Goal: Task Accomplishment & Management: Manage account settings

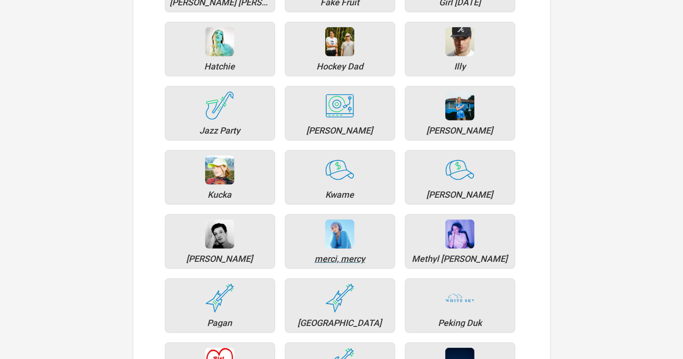
scroll to position [648, 0]
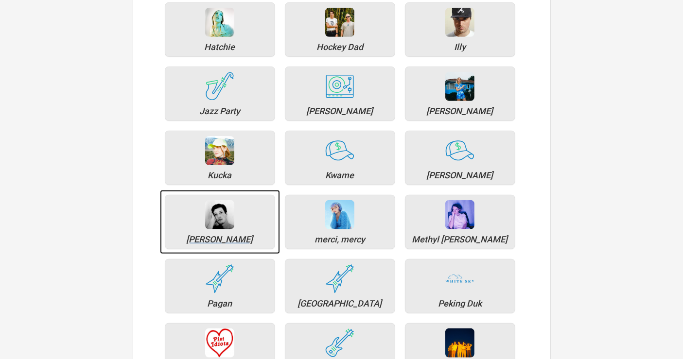
click at [220, 235] on div "[PERSON_NAME]" at bounding box center [220, 239] width 100 height 9
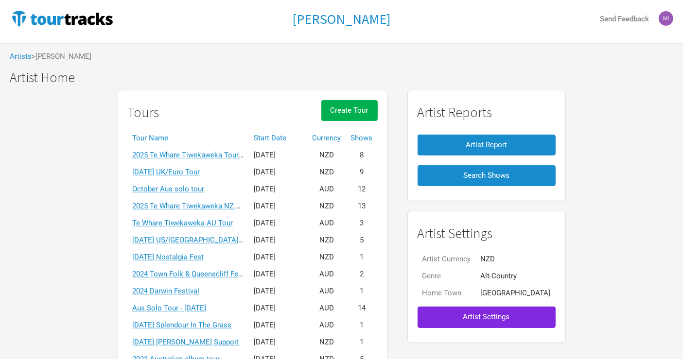
scroll to position [4, 0]
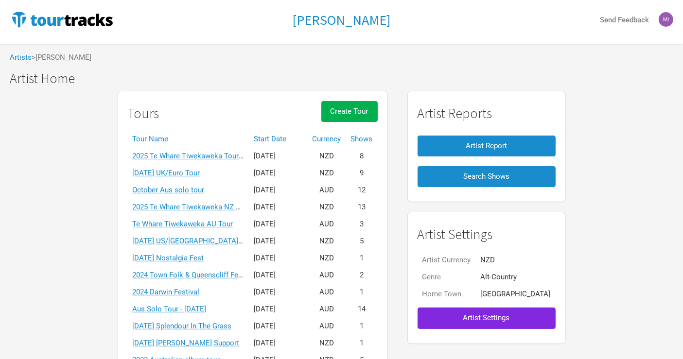
click at [232, 161] on td "2025 Te Whare Tiwekaweka Tour - [GEOGRAPHIC_DATA]/[GEOGRAPHIC_DATA]" at bounding box center [189, 156] width 122 height 17
click at [232, 157] on link "2025 Te Whare Tiwekaweka Tour - [GEOGRAPHIC_DATA]/[GEOGRAPHIC_DATA]" at bounding box center [260, 156] width 255 height 9
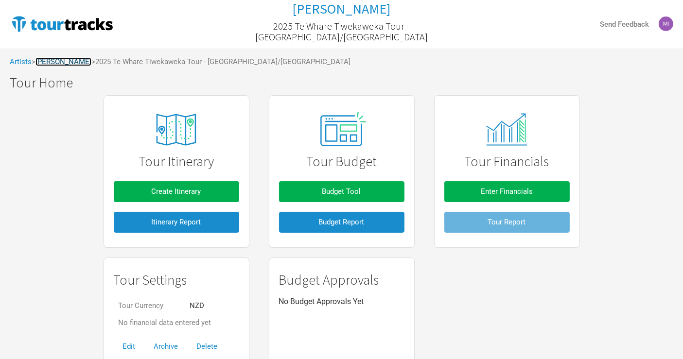
click at [62, 61] on link "[PERSON_NAME]" at bounding box center [64, 61] width 56 height 9
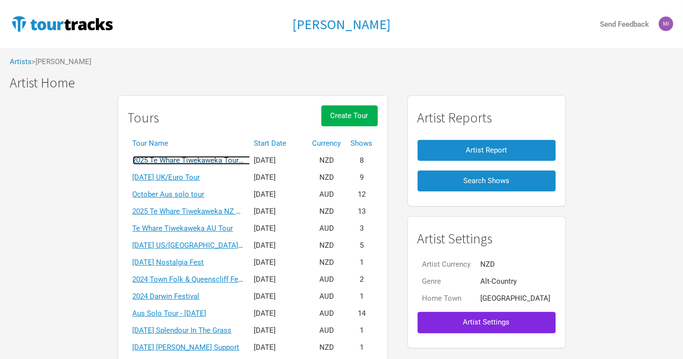
click at [211, 163] on link "2025 Te Whare Tiwekaweka Tour - [GEOGRAPHIC_DATA]/[GEOGRAPHIC_DATA]" at bounding box center [260, 160] width 255 height 9
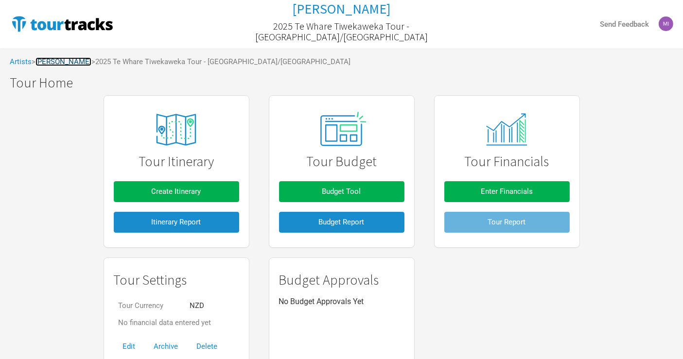
click at [84, 64] on link "[PERSON_NAME]" at bounding box center [64, 61] width 56 height 9
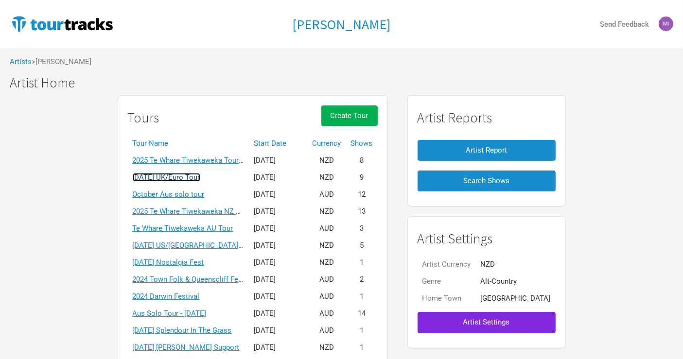
click at [200, 177] on link "[DATE] UK/Euro Tour" at bounding box center [167, 177] width 68 height 9
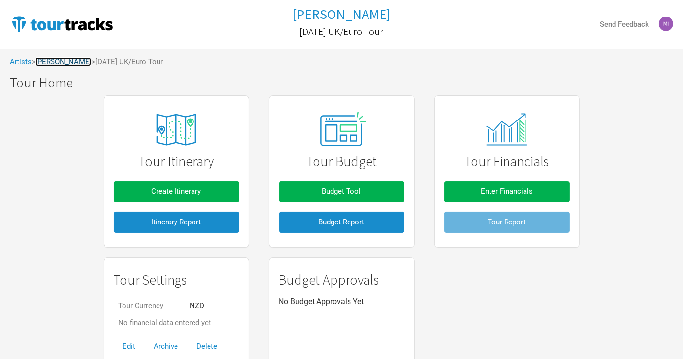
click at [59, 59] on link "[PERSON_NAME]" at bounding box center [64, 61] width 56 height 9
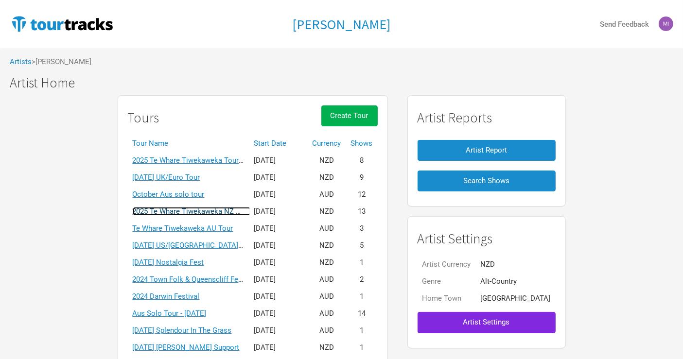
click at [197, 210] on link "2025 Te Whare Tiwekaweka NZ Tour" at bounding box center [192, 211] width 118 height 9
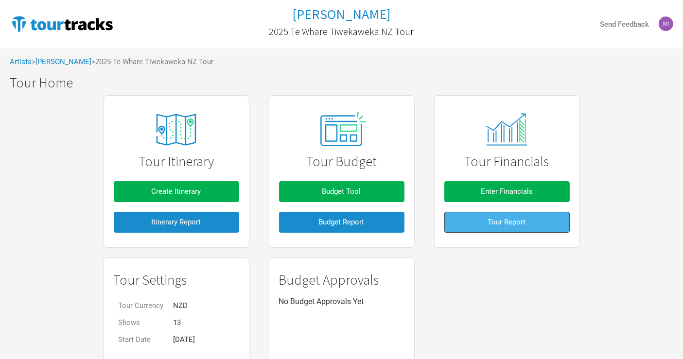
click at [525, 222] on span "Tour Report" at bounding box center [507, 222] width 38 height 9
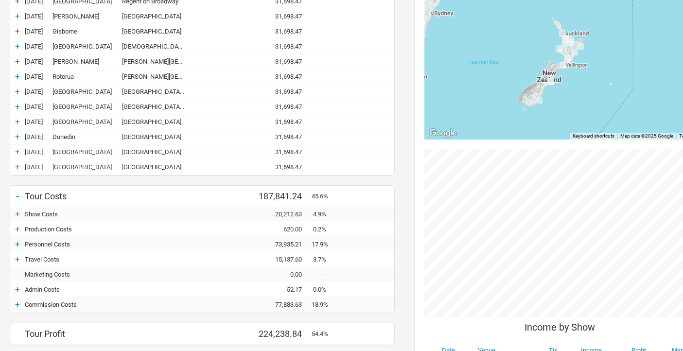
scroll to position [216, 0]
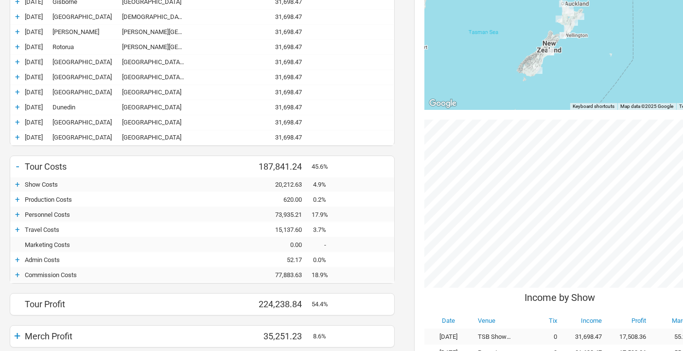
click at [18, 180] on div "+" at bounding box center [17, 184] width 15 height 10
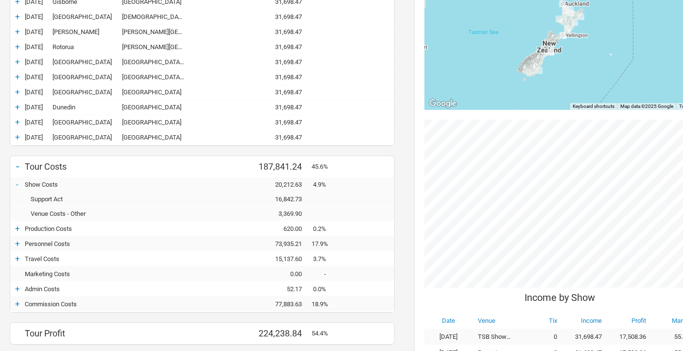
click at [16, 187] on div "-" at bounding box center [17, 184] width 15 height 10
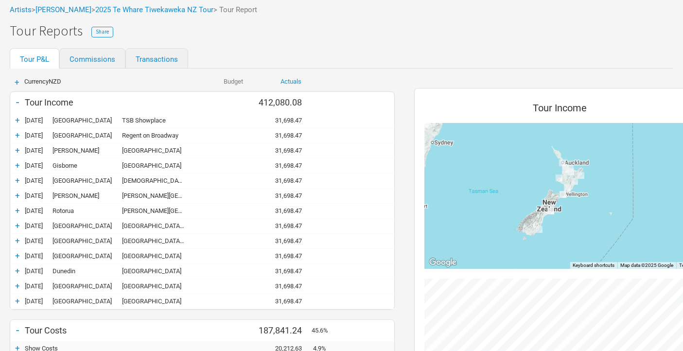
scroll to position [54, 0]
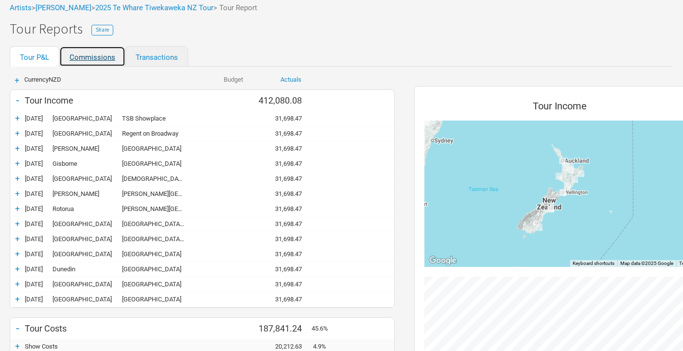
click at [97, 61] on link "Commissions" at bounding box center [92, 56] width 66 height 20
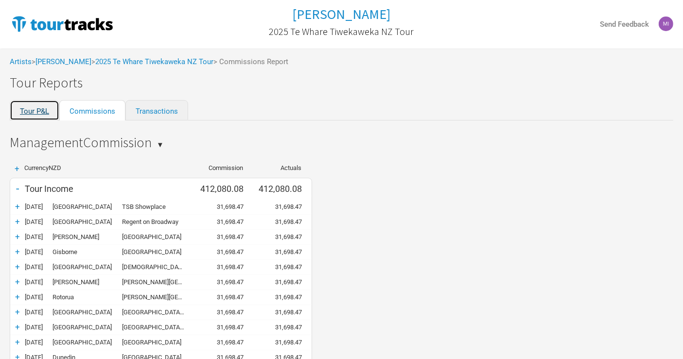
click at [34, 117] on link "Tour P&L" at bounding box center [35, 110] width 50 height 20
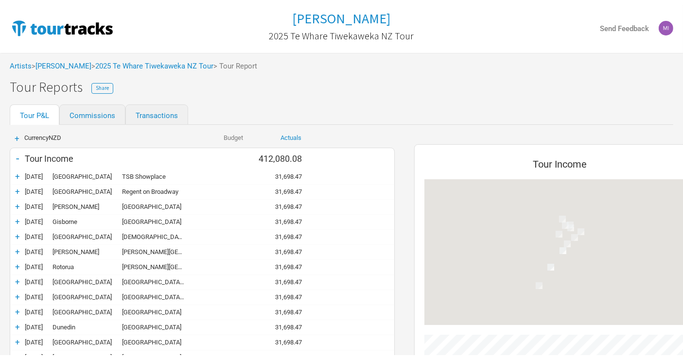
scroll to position [618, 311]
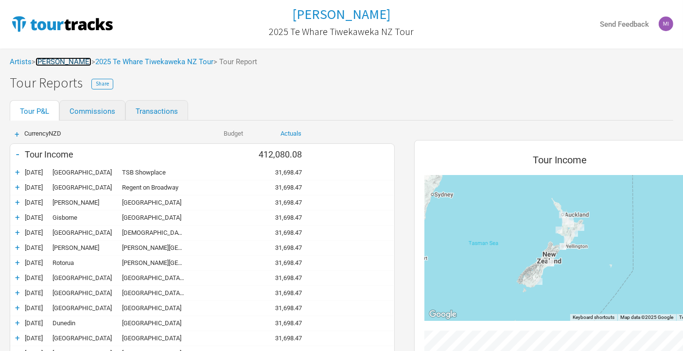
click at [75, 62] on link "[PERSON_NAME]" at bounding box center [64, 61] width 56 height 9
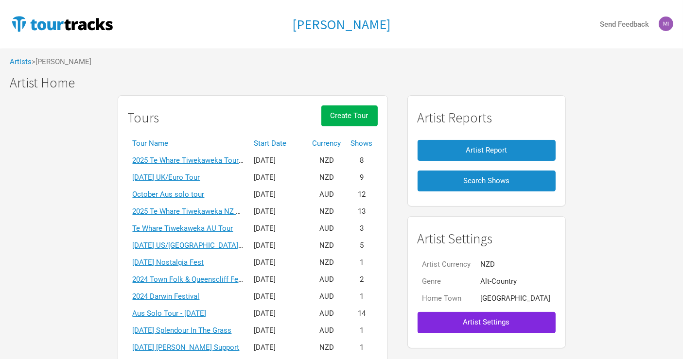
click at [336, 142] on th "Currency" at bounding box center [327, 143] width 38 height 17
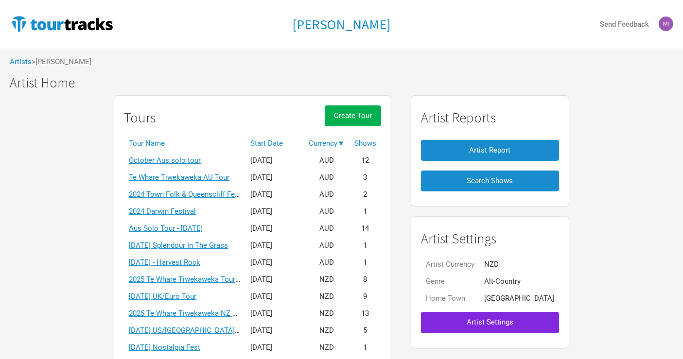
click at [296, 143] on th "Start Date" at bounding box center [275, 143] width 58 height 17
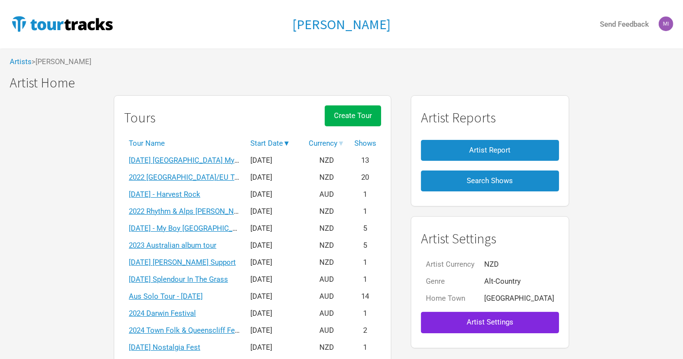
drag, startPoint x: 287, startPoint y: 143, endPoint x: 296, endPoint y: 146, distance: 9.6
click at [287, 143] on th "Start Date ▼" at bounding box center [275, 143] width 58 height 17
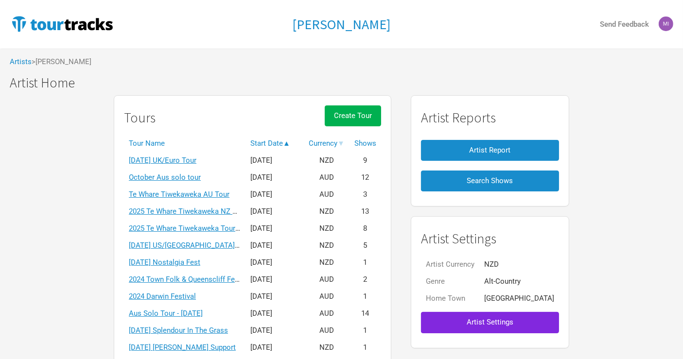
click at [84, 177] on div "Tours Create Tour Tour Name Start Date ▲ Currency ▼ Shows [DATE] [GEOGRAPHIC_DA…" at bounding box center [341, 294] width 683 height 409
click at [185, 179] on link "October Aus solo tour" at bounding box center [165, 177] width 72 height 9
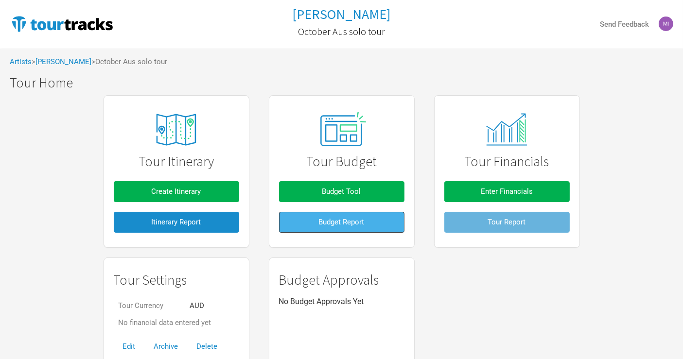
click at [364, 218] on span "Budget Report" at bounding box center [342, 222] width 46 height 9
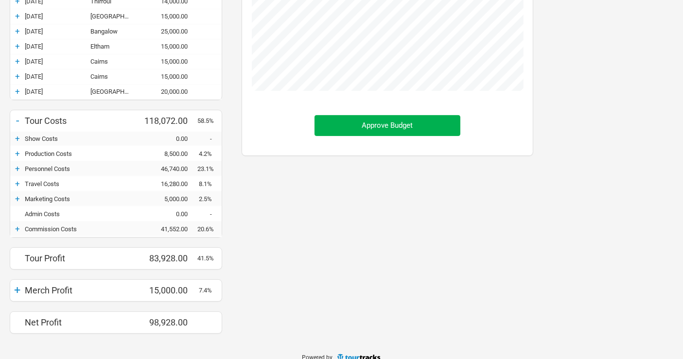
scroll to position [234, 0]
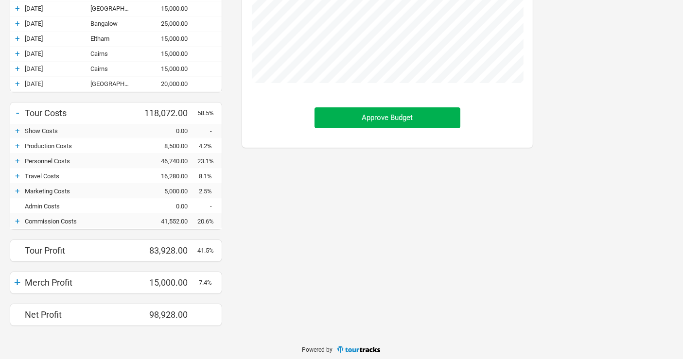
click at [15, 217] on div "+" at bounding box center [17, 221] width 15 height 10
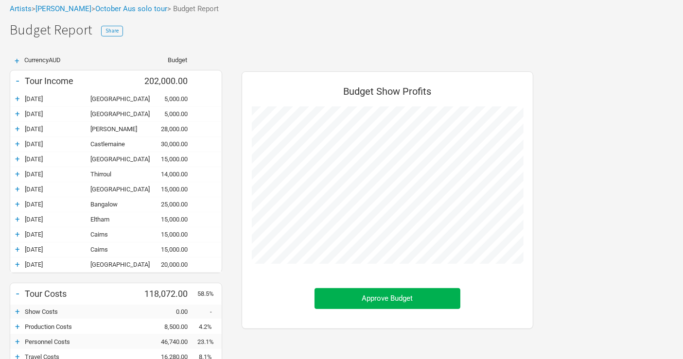
scroll to position [47, 0]
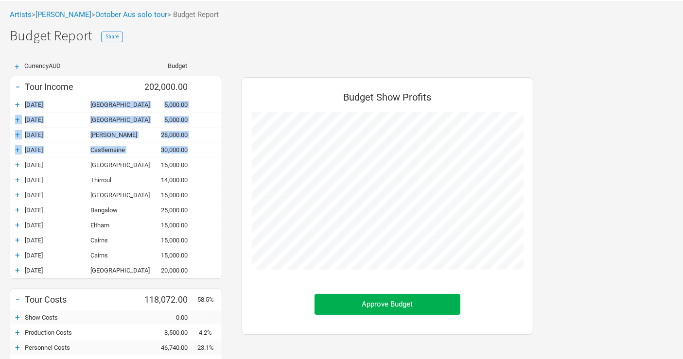
drag, startPoint x: 189, startPoint y: 147, endPoint x: 19, endPoint y: 110, distance: 173.6
click at [19, 110] on div "+ [DATE] [GEOGRAPHIC_DATA] 5,000.00 + [DATE] [GEOGRAPHIC_DATA] 5,000.00 + [DATE…" at bounding box center [116, 188] width 212 height 181
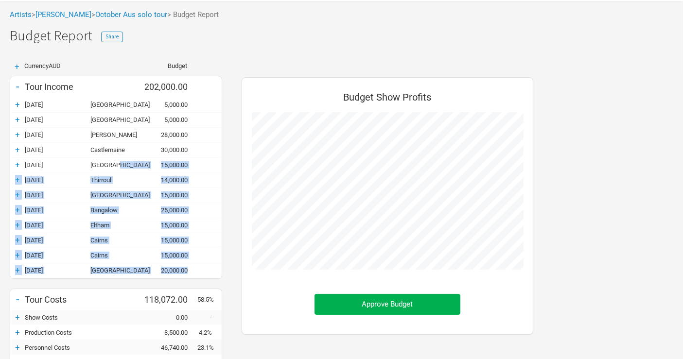
drag, startPoint x: 115, startPoint y: 162, endPoint x: 201, endPoint y: 264, distance: 133.2
click at [201, 264] on div "+ [DATE] [GEOGRAPHIC_DATA] 5,000.00 + [DATE] [GEOGRAPHIC_DATA] 5,000.00 + [DATE…" at bounding box center [116, 188] width 212 height 181
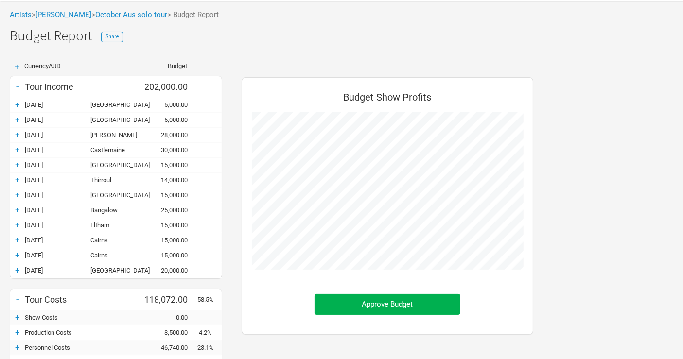
click at [561, 183] on div "+ Currency AUD Budget - Tour Income 202,000.00 + [DATE] [GEOGRAPHIC_DATA] 5,000…" at bounding box center [341, 302] width 683 height 499
click at [624, 142] on div "+ Currency AUD Budget - Tour Income 202,000.00 + [DATE] [GEOGRAPHIC_DATA] 5,000…" at bounding box center [341, 302] width 683 height 499
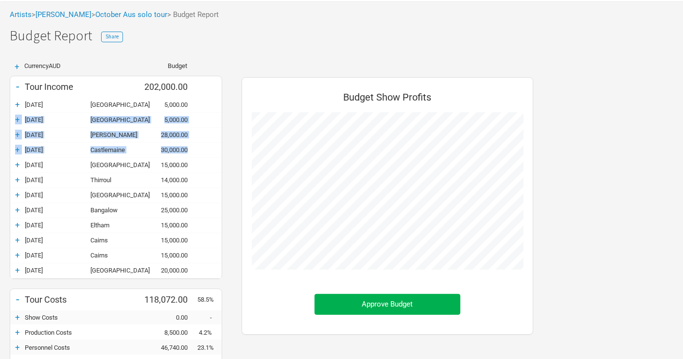
drag, startPoint x: 200, startPoint y: 105, endPoint x: 183, endPoint y: 167, distance: 64.1
click at [197, 149] on div "+ [DATE] [GEOGRAPHIC_DATA] 5,000.00 + [DATE] [GEOGRAPHIC_DATA] 5,000.00 + [DATE…" at bounding box center [116, 188] width 212 height 181
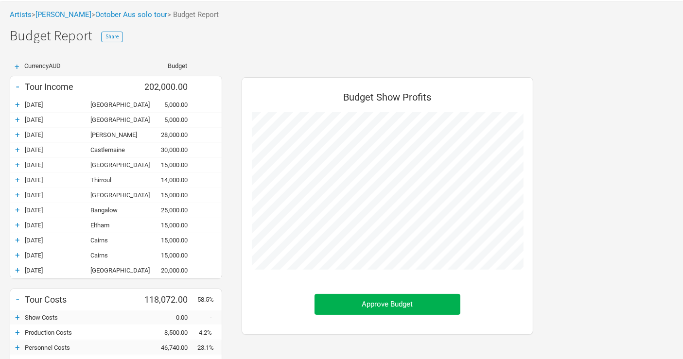
click at [613, 191] on div "+ Currency AUD Budget - Tour Income 202,000.00 + [DATE] [GEOGRAPHIC_DATA] 5,000…" at bounding box center [341, 302] width 683 height 499
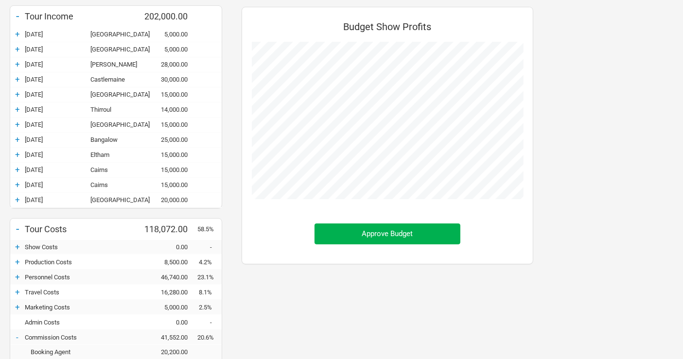
scroll to position [101, 0]
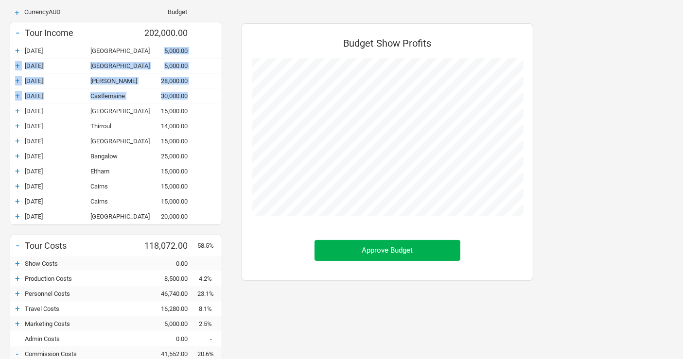
drag, startPoint x: 192, startPoint y: 96, endPoint x: 151, endPoint y: 53, distance: 59.5
click at [151, 53] on div "+ [DATE] [GEOGRAPHIC_DATA] 5,000.00 + [DATE] [GEOGRAPHIC_DATA] 5,000.00 + [DATE…" at bounding box center [116, 134] width 212 height 181
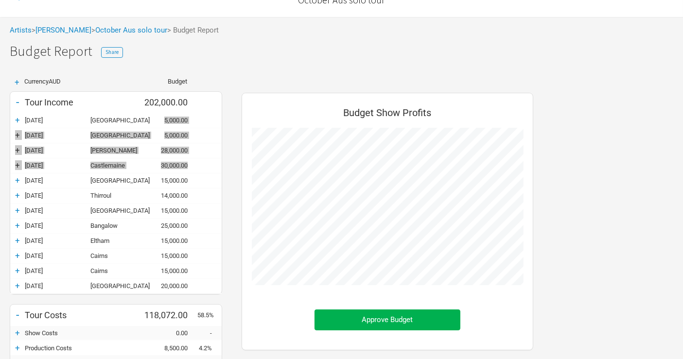
scroll to position [0, 0]
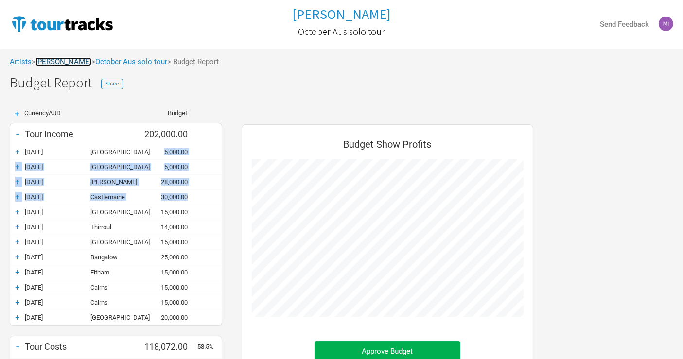
click at [51, 64] on link "[PERSON_NAME]" at bounding box center [64, 61] width 56 height 9
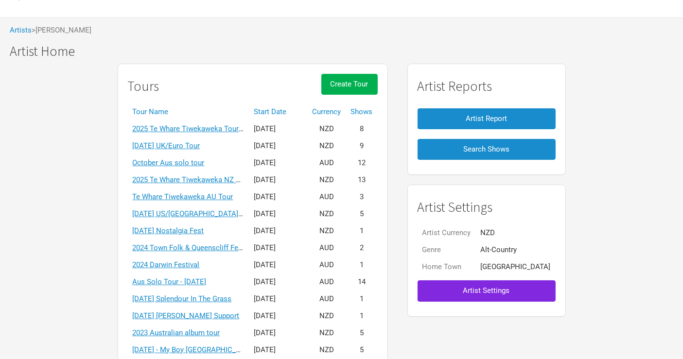
scroll to position [54, 0]
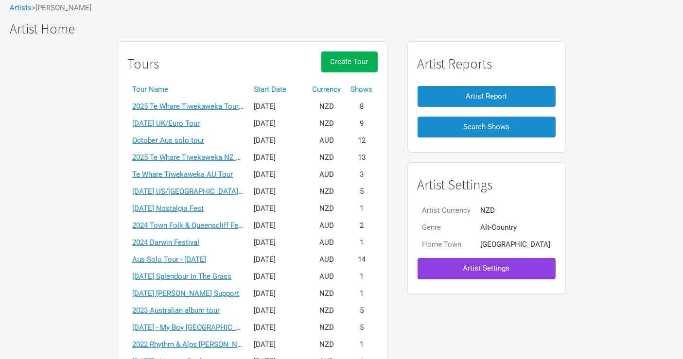
click at [491, 263] on button "Artist Settings" at bounding box center [487, 268] width 138 height 21
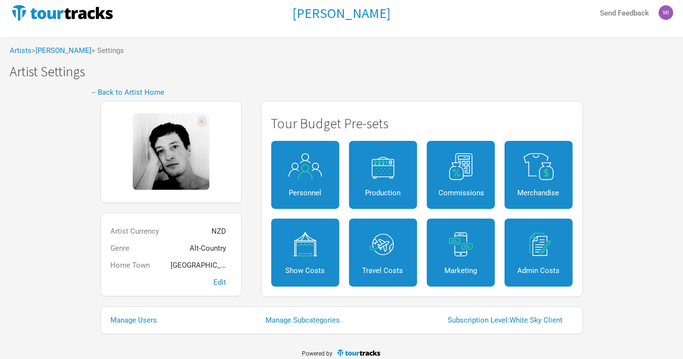
scroll to position [18, 0]
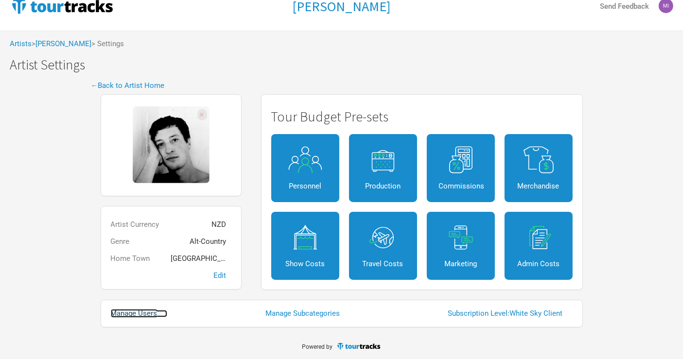
click at [144, 314] on link "Manage Users" at bounding box center [139, 313] width 56 height 7
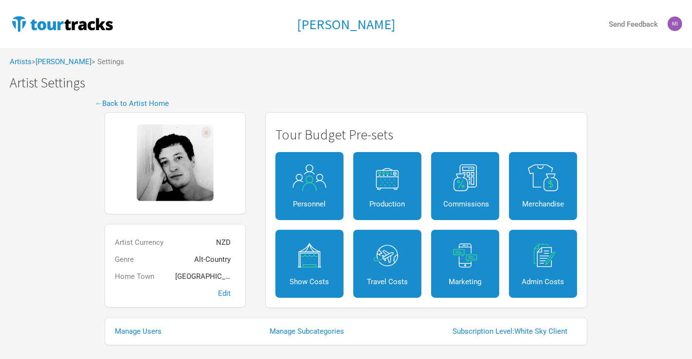
select select "50"
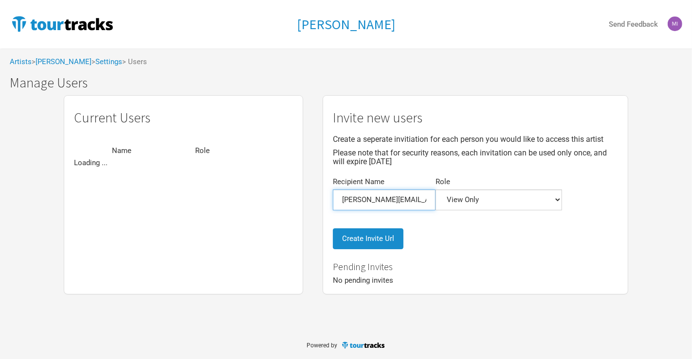
click at [395, 195] on input "[PERSON_NAME][EMAIL_ADDRESS][DOMAIN_NAME]" at bounding box center [384, 200] width 103 height 21
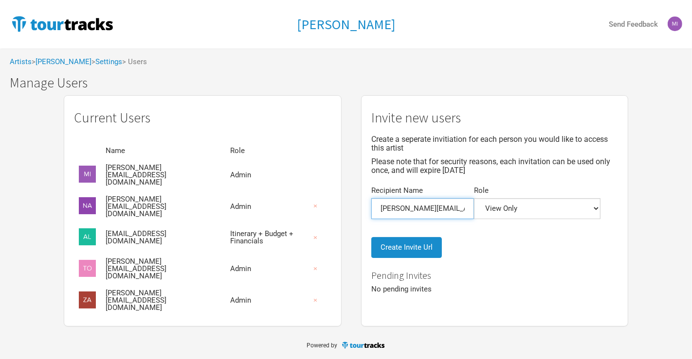
click at [395, 198] on input "[PERSON_NAME][EMAIL_ADDRESS][DOMAIN_NAME]" at bounding box center [422, 208] width 103 height 21
click at [304, 295] on button "×" at bounding box center [315, 300] width 22 height 21
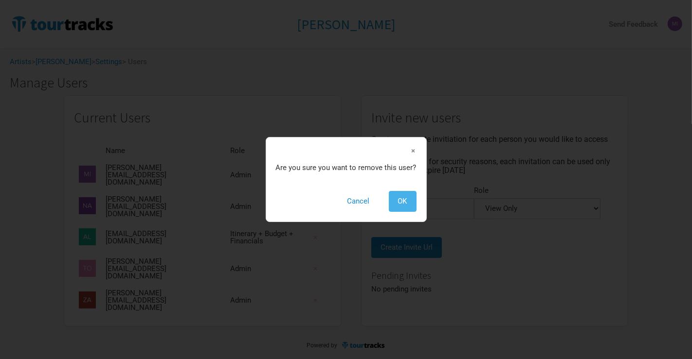
click at [405, 200] on span "OK" at bounding box center [402, 201] width 9 height 9
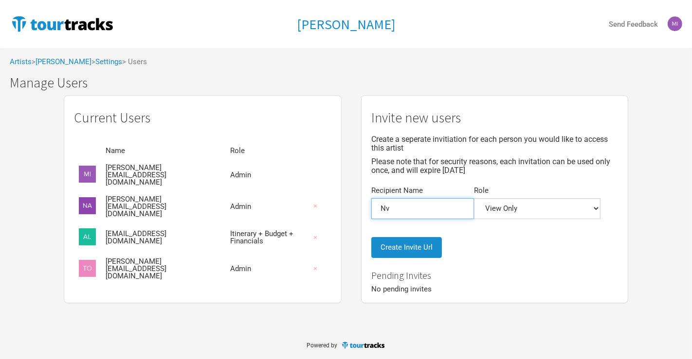
click at [372, 202] on input "Nv" at bounding box center [422, 208] width 103 height 21
type input "Nav"
click at [474, 199] on select "Admin Itinerary + Budget + Financials Itinerary Only Budgets Only Financials On…" at bounding box center [537, 208] width 126 height 21
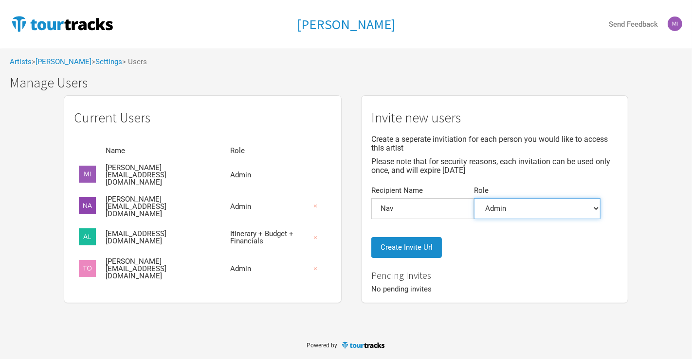
click at [474, 198] on select "Admin Itinerary + Budget + Financials Itinerary Only Budgets Only Financials On…" at bounding box center [537, 208] width 126 height 21
click at [492, 204] on select "Admin Itinerary + Budget + Financials Itinerary Only Budgets Only Financials On…" at bounding box center [537, 208] width 126 height 21
select select "5"
click at [474, 198] on select "Admin Itinerary + Budget + Financials Itinerary Only Budgets Only Financials On…" at bounding box center [537, 208] width 126 height 21
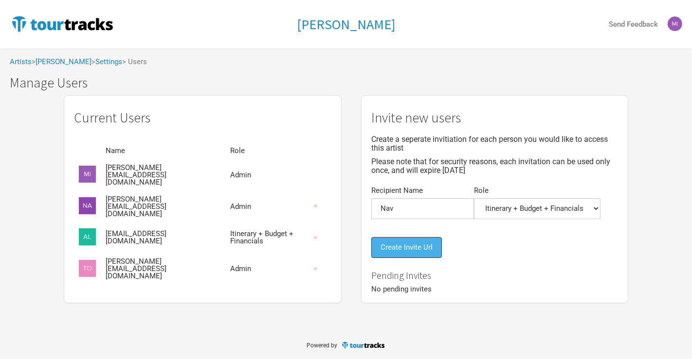
click at [371, 241] on button "Create Invite Url" at bounding box center [406, 247] width 71 height 21
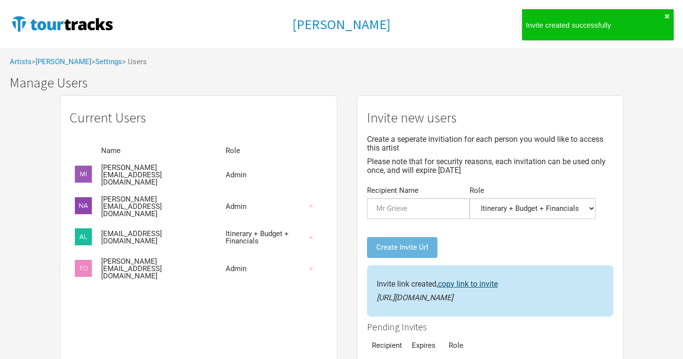
click at [444, 280] on link "copy link to invite" at bounding box center [468, 284] width 60 height 9
